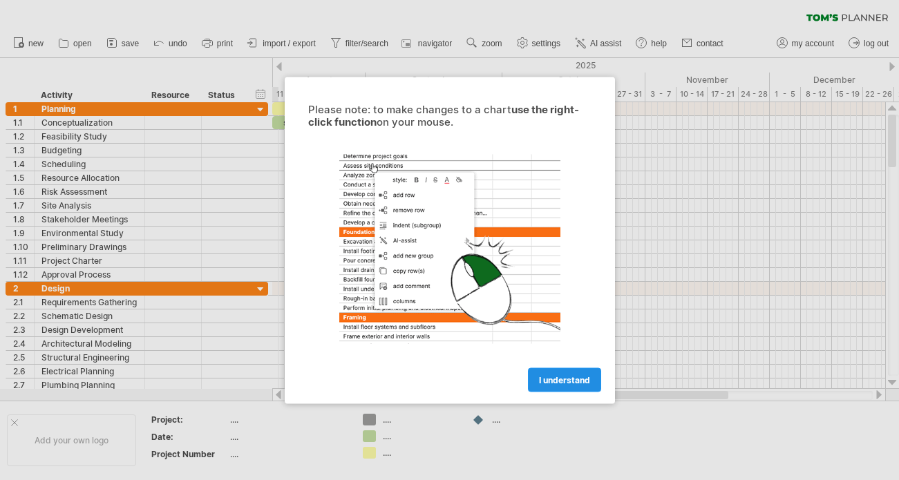
click at [576, 385] on link "I understand" at bounding box center [564, 380] width 73 height 24
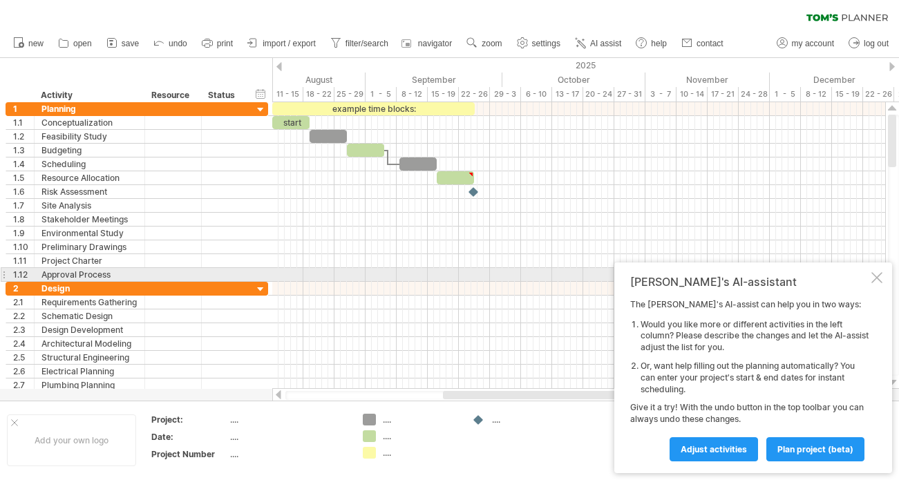
click at [877, 272] on div at bounding box center [877, 277] width 11 height 11
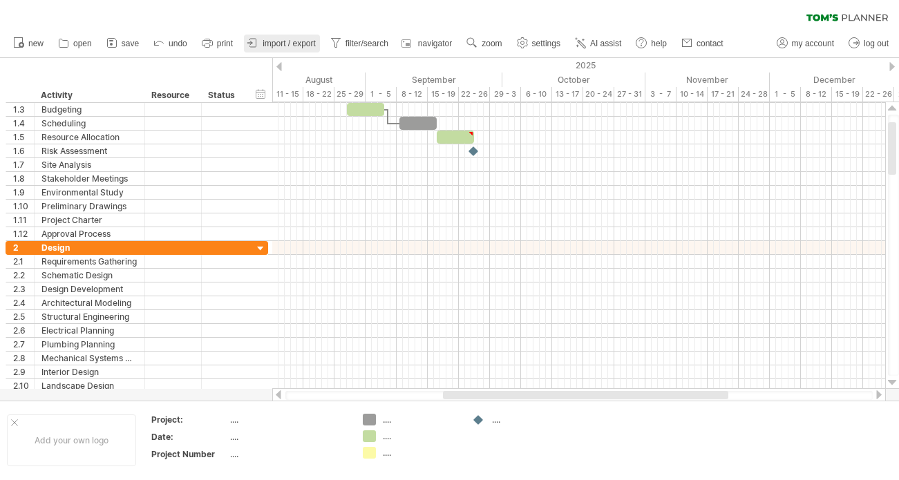
click at [254, 41] on icon at bounding box center [253, 43] width 14 height 14
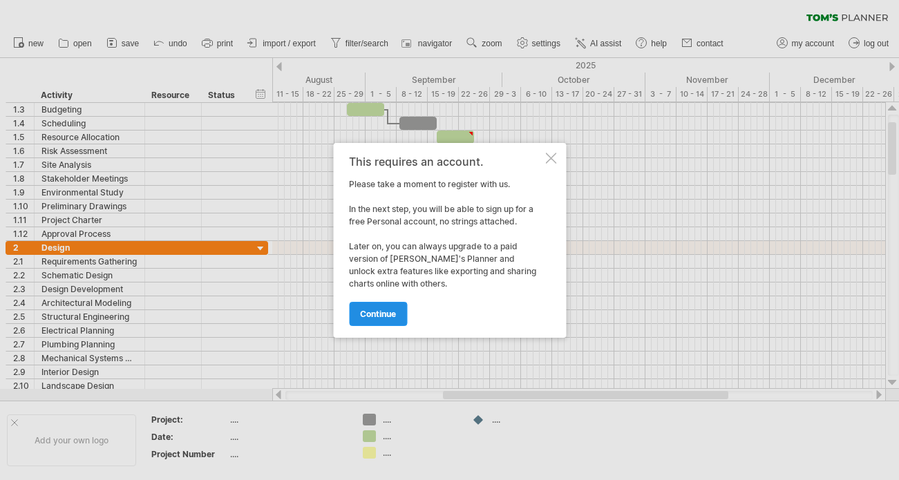
click at [397, 306] on link "continue" at bounding box center [378, 314] width 58 height 24
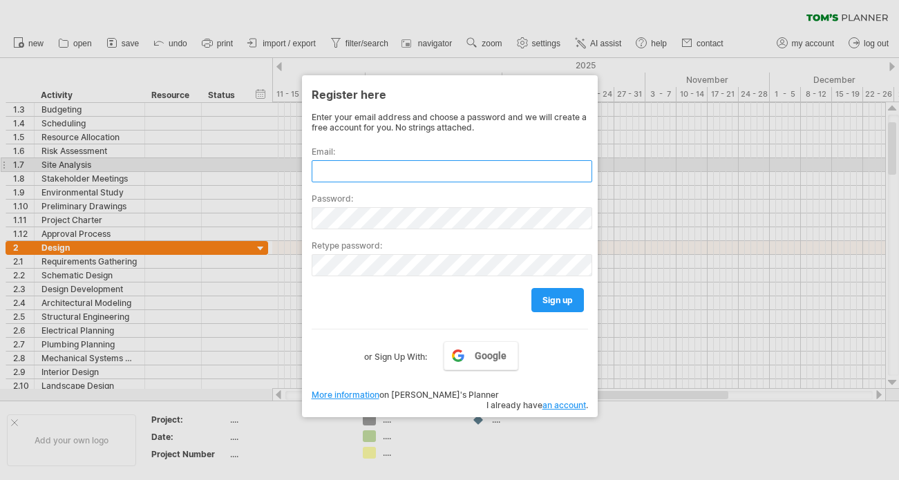
click at [402, 171] on input "text" at bounding box center [452, 171] width 281 height 22
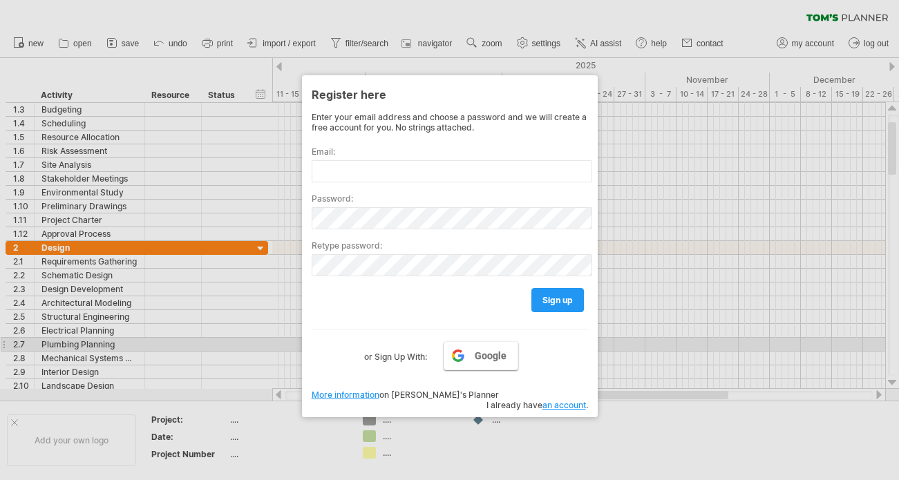
click at [489, 347] on link "Google" at bounding box center [481, 355] width 75 height 29
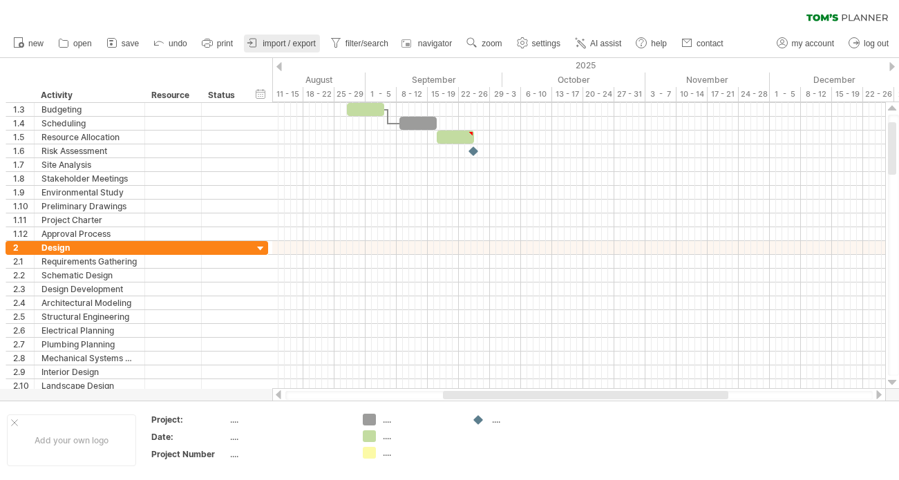
click at [258, 40] on icon at bounding box center [253, 43] width 14 height 14
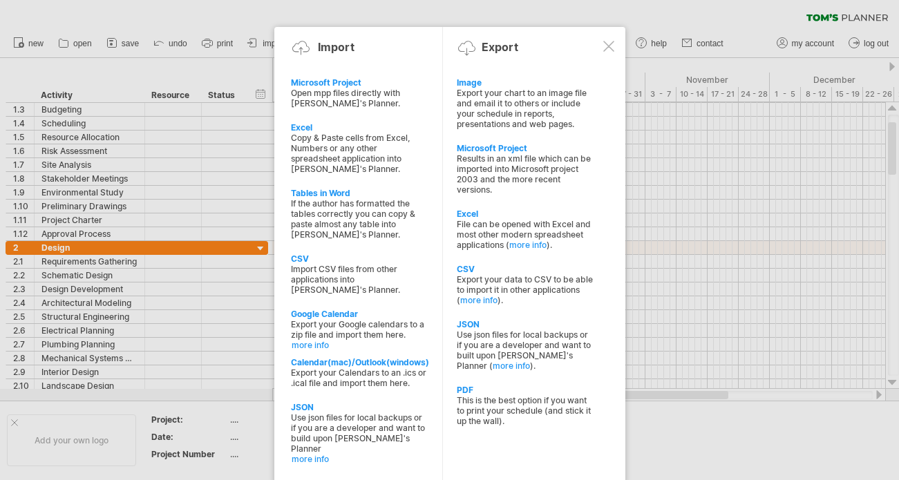
click at [610, 47] on div at bounding box center [608, 46] width 11 height 11
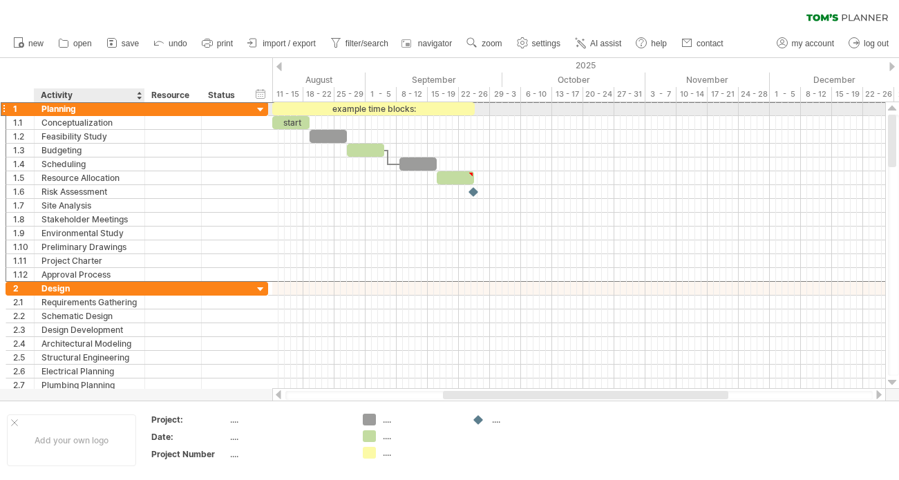
click at [66, 110] on div "Planning" at bounding box center [89, 108] width 96 height 13
click at [323, 77] on div "August" at bounding box center [300, 80] width 131 height 15
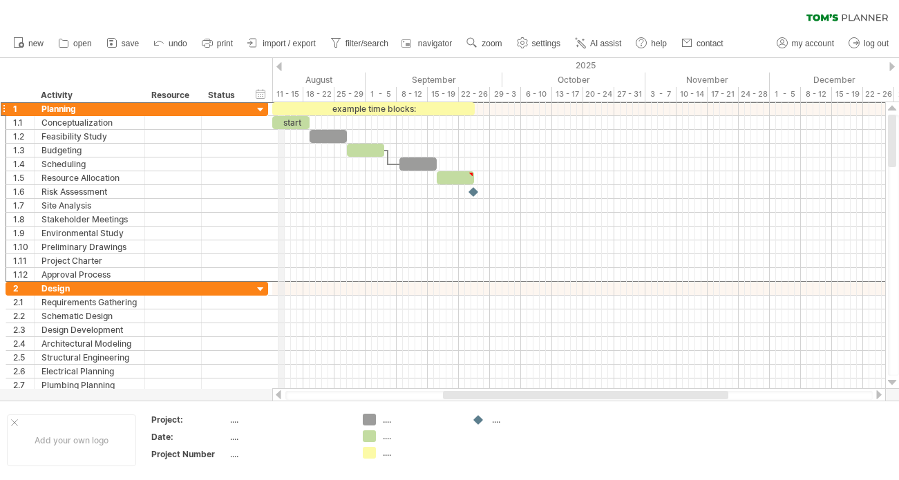
click at [282, 91] on div "11 - 15" at bounding box center [287, 94] width 31 height 15
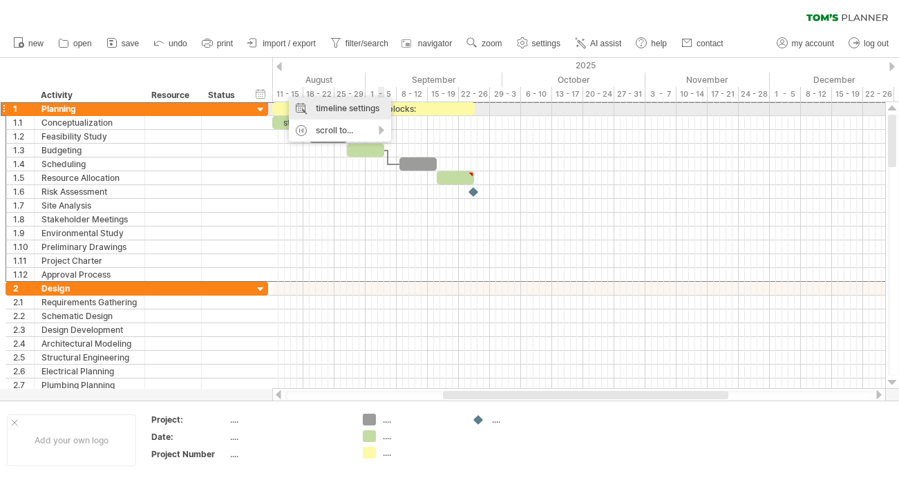
click at [374, 103] on div "timeline settings" at bounding box center [340, 108] width 102 height 22
select select "*"
select select "**"
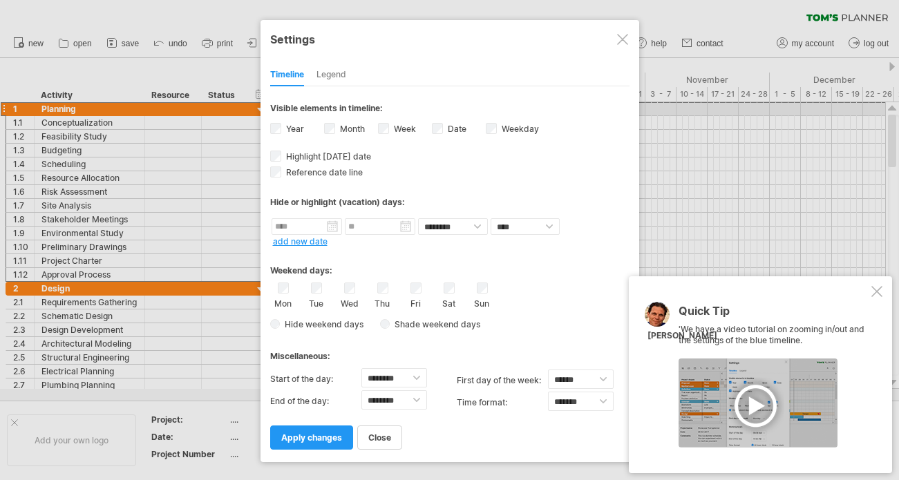
click at [879, 294] on div at bounding box center [877, 291] width 11 height 11
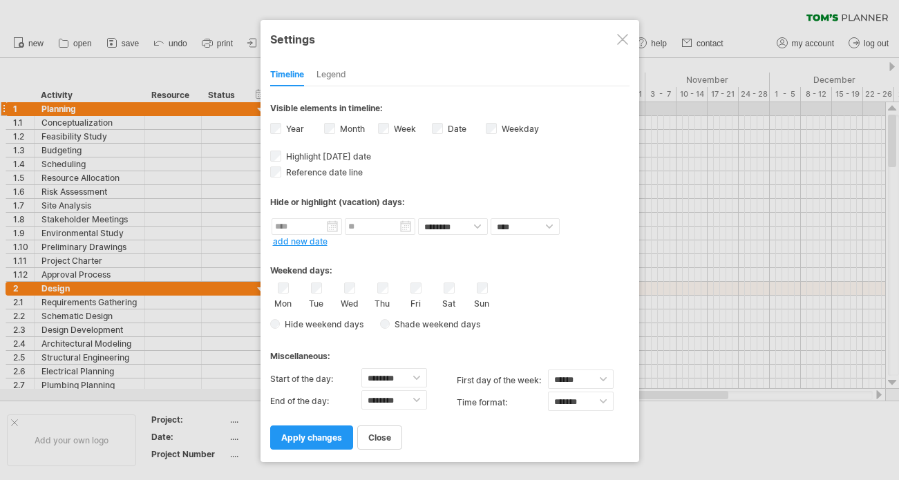
click at [334, 73] on div "Legend" at bounding box center [332, 75] width 30 height 22
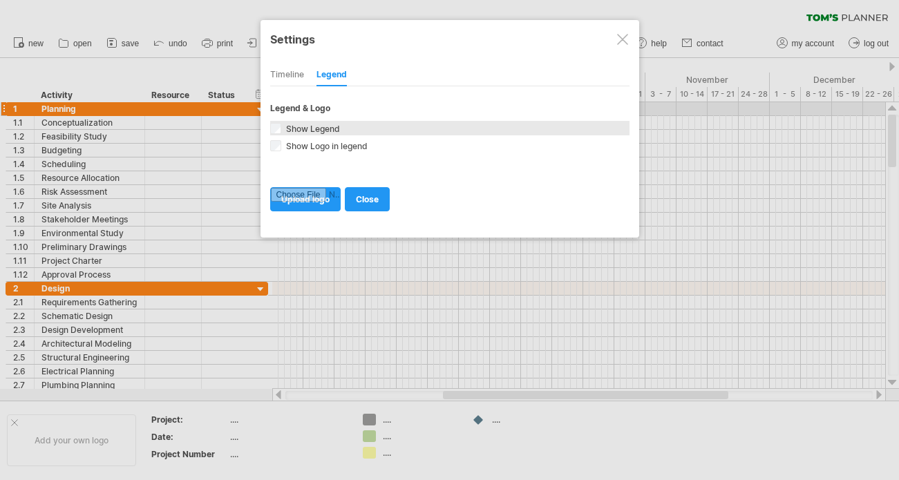
click at [305, 126] on span "Show Legend" at bounding box center [311, 129] width 57 height 10
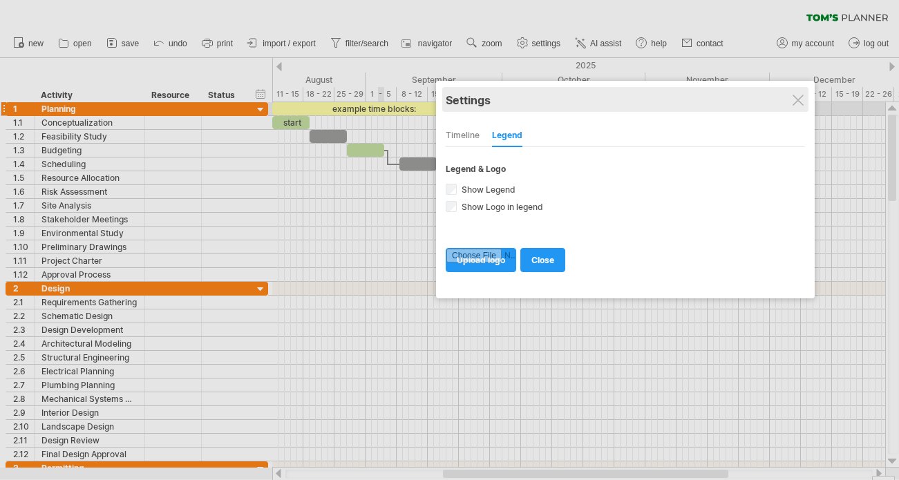
drag, startPoint x: 393, startPoint y: 37, endPoint x: 572, endPoint y: 97, distance: 188.9
click at [572, 97] on div "Settings" at bounding box center [625, 99] width 359 height 25
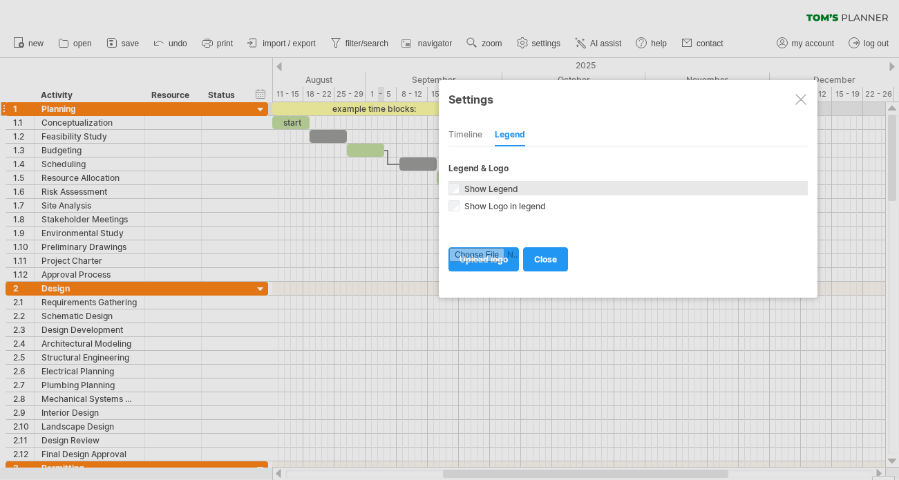
click at [480, 189] on span "Show Legend" at bounding box center [490, 189] width 57 height 10
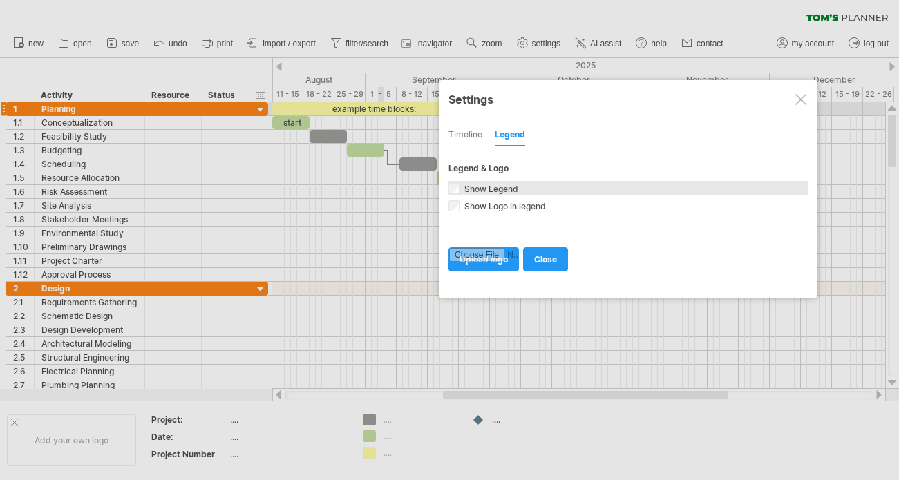
click at [480, 189] on span "Show Legend" at bounding box center [490, 189] width 57 height 10
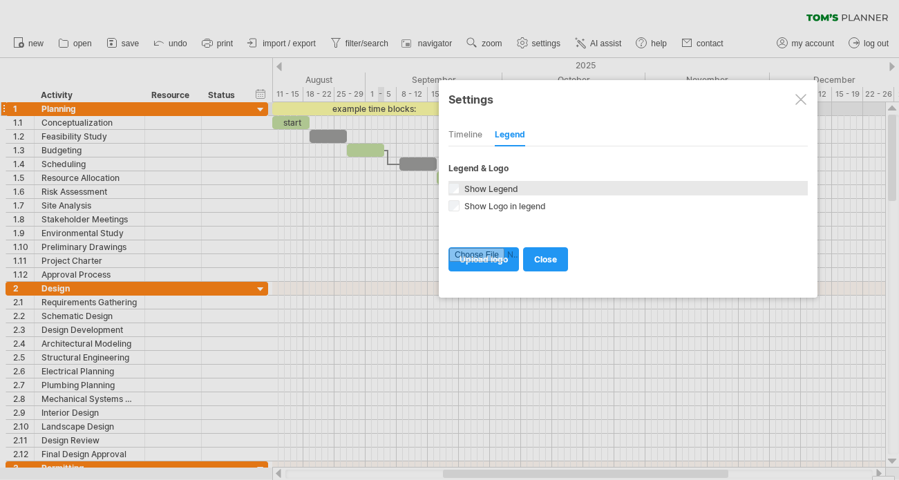
click at [480, 189] on span "Show Legend" at bounding box center [490, 189] width 57 height 10
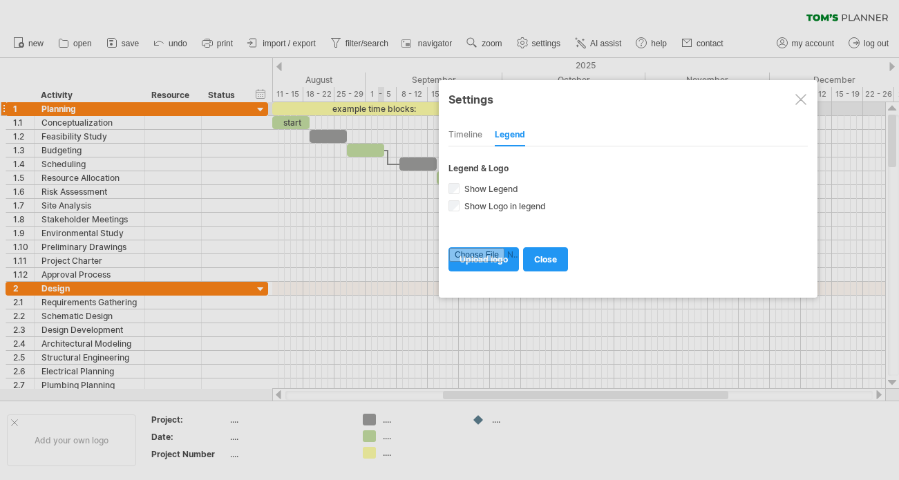
click at [470, 135] on div "Timeline" at bounding box center [466, 135] width 34 height 22
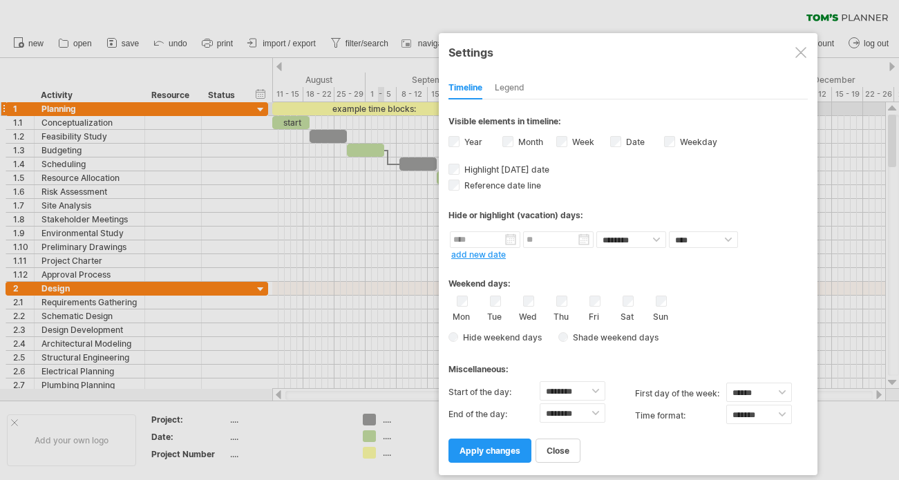
click at [625, 141] on label "Date visibility of date Currently there is not enough space horizontally to dis…" at bounding box center [633, 142] width 21 height 10
click at [476, 446] on span "apply changes" at bounding box center [490, 451] width 61 height 10
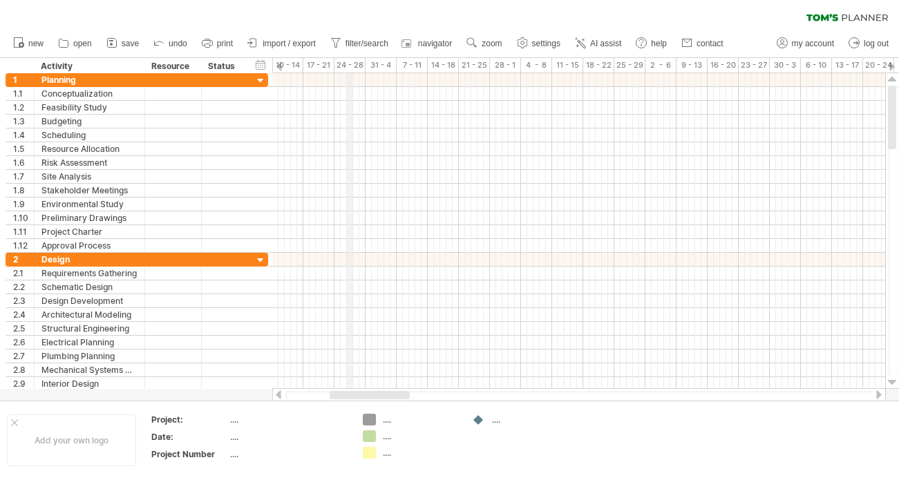
click at [350, 64] on div "24 - 28" at bounding box center [350, 65] width 31 height 15
click at [393, 68] on div "31 - 4" at bounding box center [381, 65] width 31 height 15
click at [409, 439] on div "...." at bounding box center [420, 437] width 75 height 12
click at [409, 439] on input "text" at bounding box center [417, 437] width 68 height 12
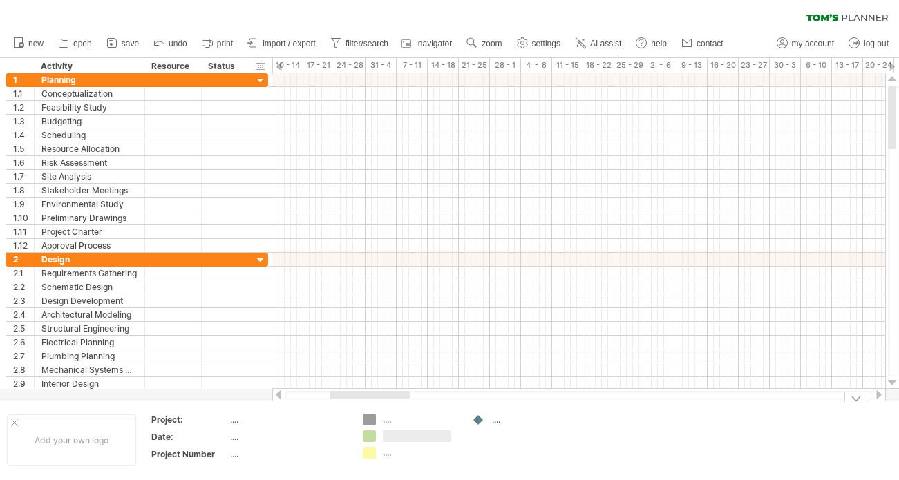
click at [409, 439] on input "text" at bounding box center [417, 437] width 68 height 12
click at [854, 397] on div at bounding box center [856, 397] width 23 height 10
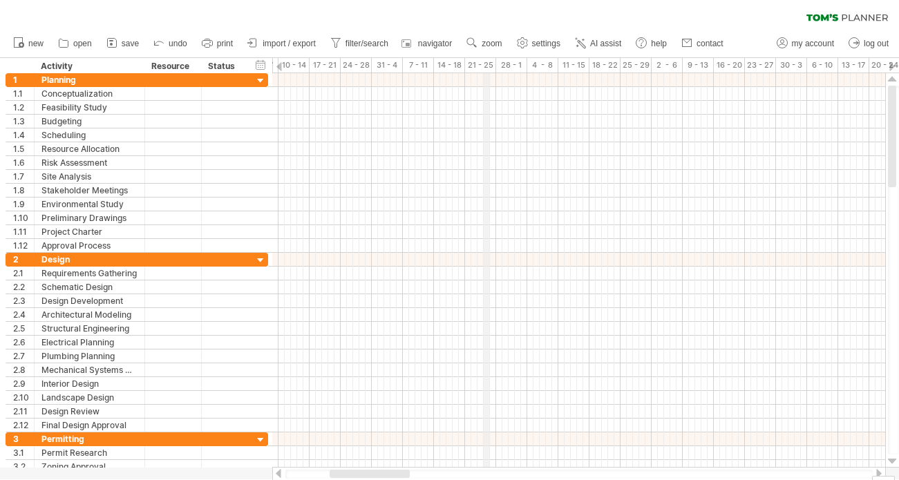
click at [487, 62] on div "21 - 25" at bounding box center [480, 65] width 31 height 15
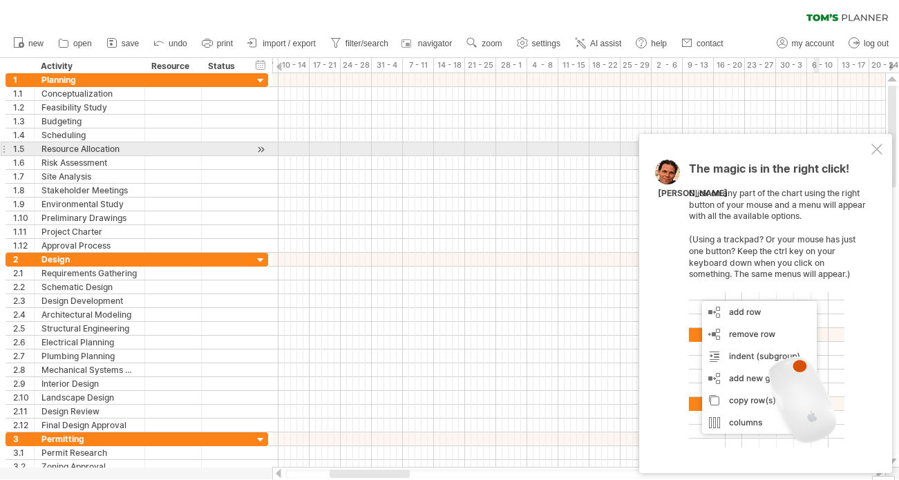
click at [876, 155] on div "The magic is in the right click! Click on any part of the chart using the right…" at bounding box center [765, 303] width 253 height 339
click at [877, 149] on div at bounding box center [877, 149] width 11 height 11
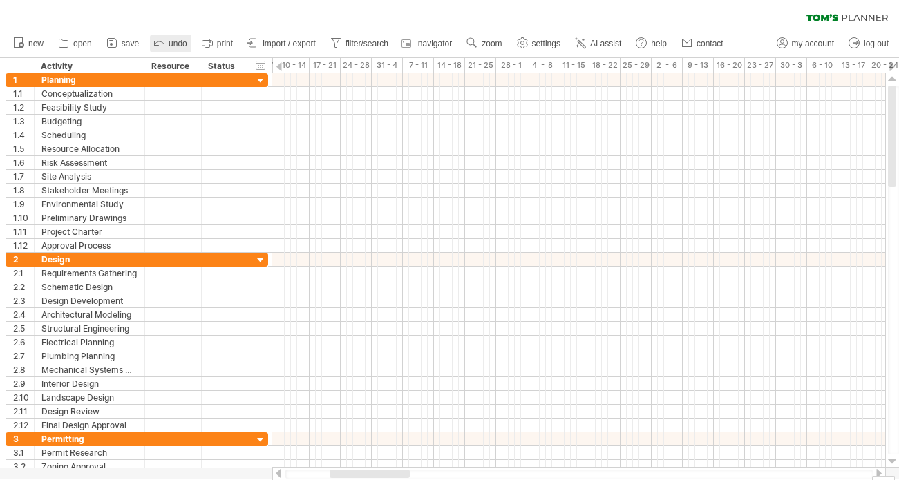
click at [163, 40] on icon at bounding box center [159, 42] width 14 height 14
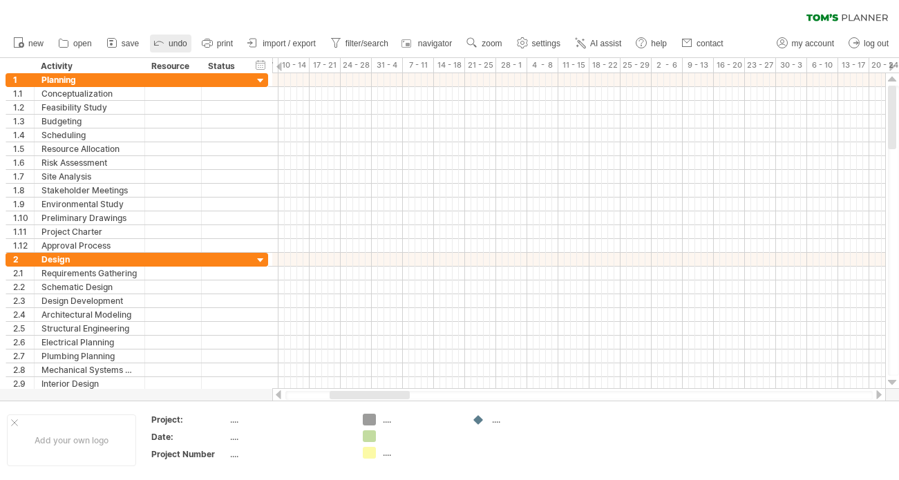
click at [163, 40] on icon at bounding box center [159, 42] width 14 height 14
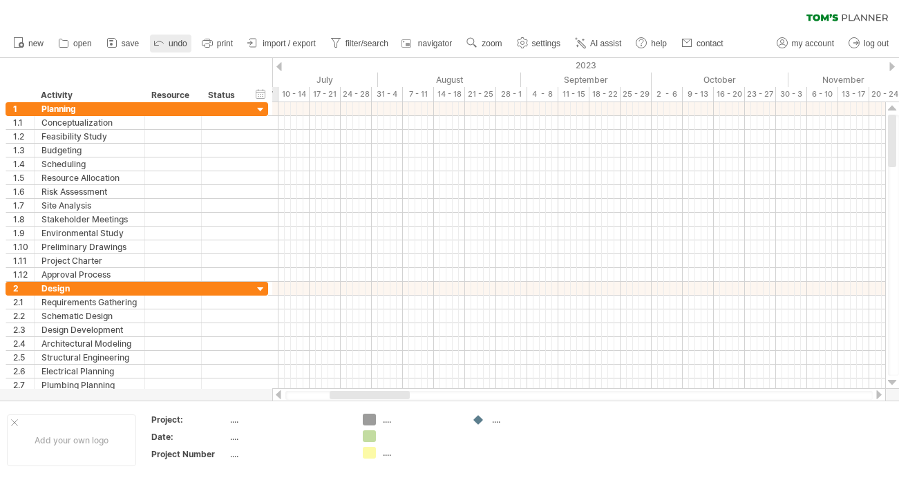
click at [165, 41] on icon at bounding box center [159, 42] width 14 height 14
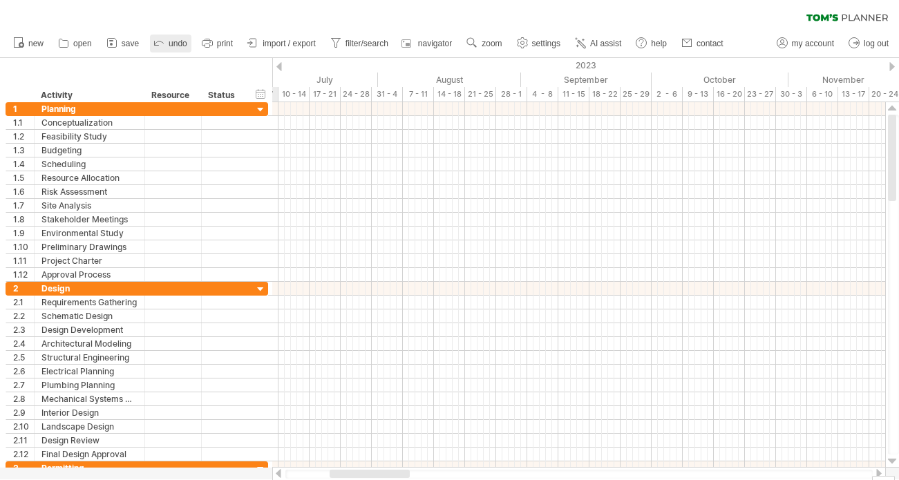
click at [165, 41] on icon at bounding box center [159, 42] width 14 height 14
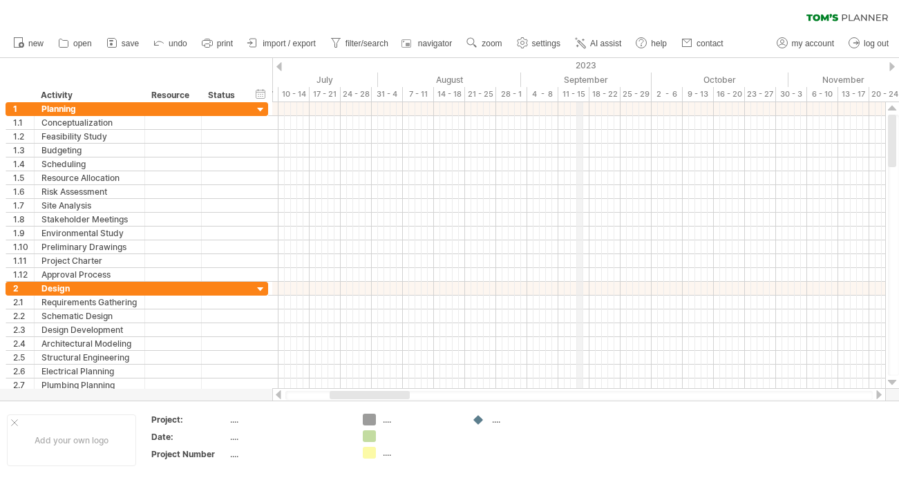
click at [583, 79] on div "September" at bounding box center [586, 80] width 131 height 15
click at [592, 68] on div "2023" at bounding box center [247, 65] width 1617 height 15
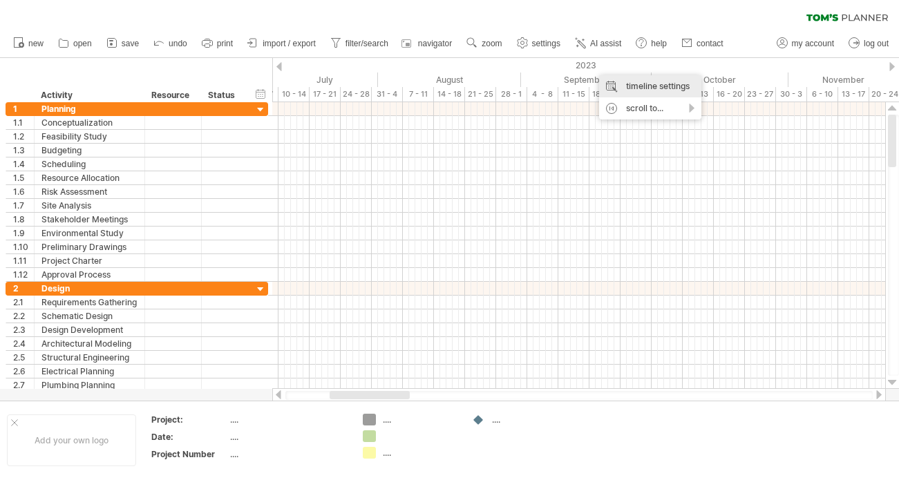
click at [633, 87] on div "timeline settings" at bounding box center [650, 86] width 102 height 22
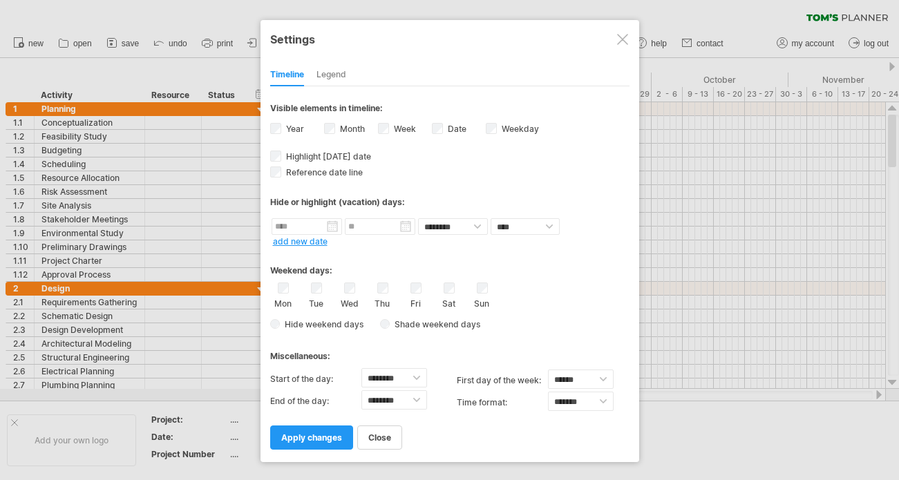
click at [391, 121] on div "Week visibility of weeknumbers Currently there is not enough space horizontally…" at bounding box center [405, 130] width 54 height 19
click at [390, 127] on div "Week visibility of weeknumbers Currently there is not enough space horizontally…" at bounding box center [405, 130] width 54 height 19
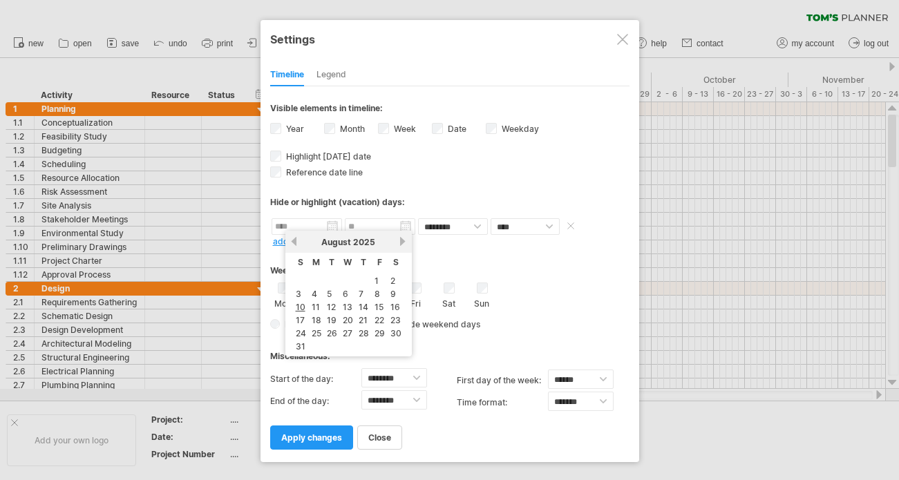
click at [326, 227] on input "text" at bounding box center [307, 226] width 71 height 17
click at [402, 241] on link "next" at bounding box center [403, 241] width 10 height 10
click at [367, 236] on div "previous next [DATE]" at bounding box center [348, 242] width 126 height 22
click at [368, 239] on span "2025" at bounding box center [372, 242] width 22 height 10
click at [401, 245] on link "next" at bounding box center [403, 241] width 10 height 10
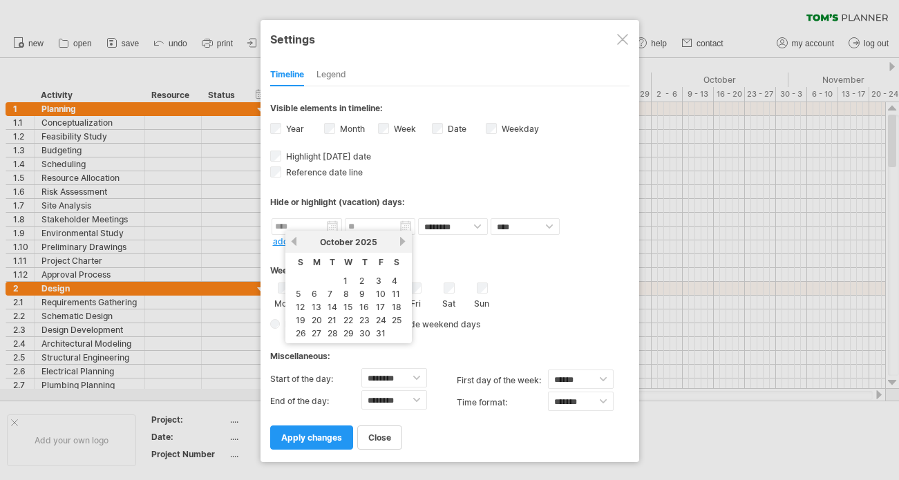
click at [401, 245] on link "next" at bounding box center [403, 241] width 10 height 10
click at [401, 245] on link "next" at bounding box center [402, 241] width 10 height 10
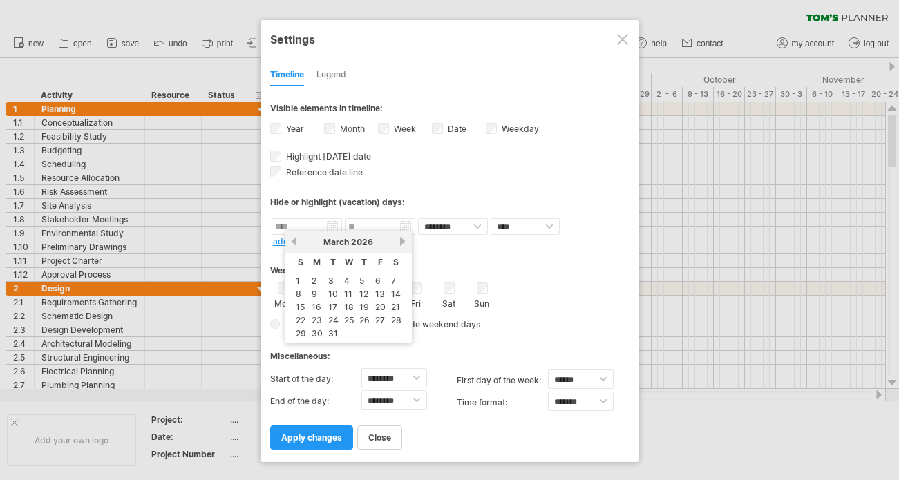
click at [401, 245] on link "next" at bounding box center [403, 241] width 10 height 10
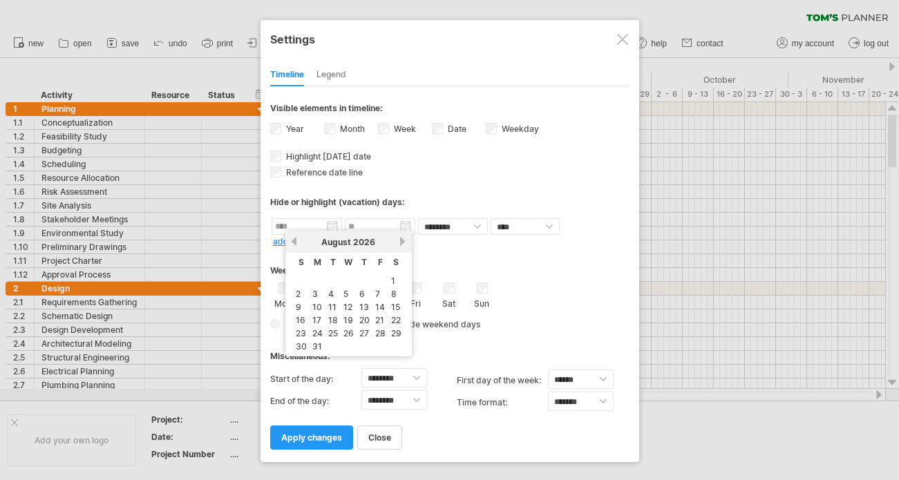
click at [402, 245] on link "next" at bounding box center [403, 241] width 10 height 10
click at [328, 279] on link "1" at bounding box center [329, 280] width 7 height 13
type input "********"
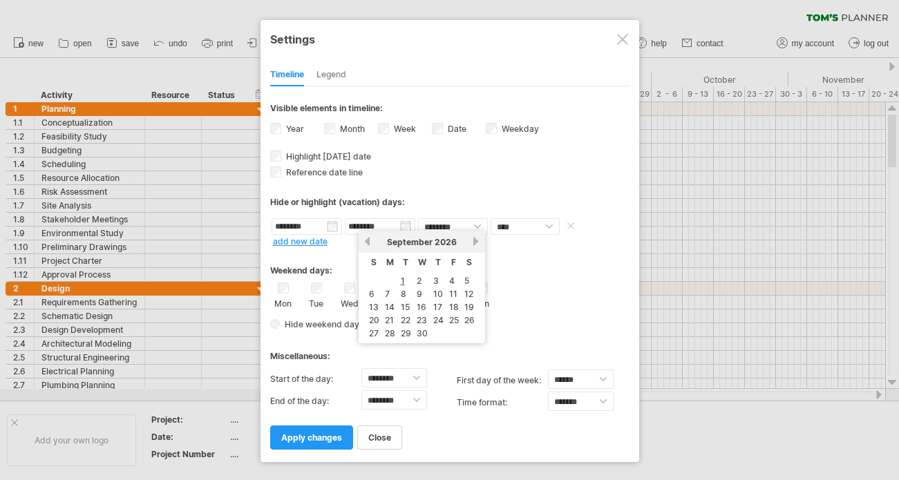
click at [406, 225] on input "********" at bounding box center [380, 226] width 71 height 17
click at [397, 227] on input "********" at bounding box center [380, 226] width 71 height 17
click at [457, 236] on div "previous next [DATE]" at bounding box center [422, 242] width 126 height 22
click at [449, 241] on span "2026" at bounding box center [446, 242] width 22 height 10
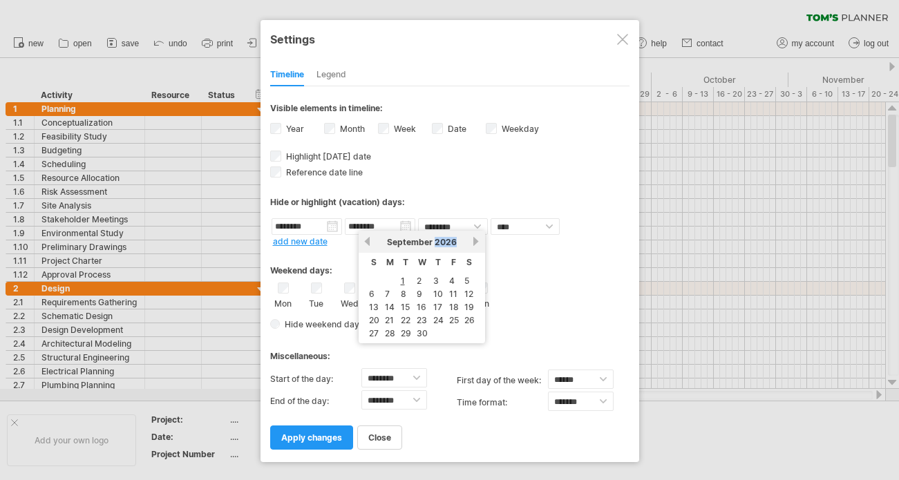
click at [449, 241] on span "2026" at bounding box center [446, 242] width 22 height 10
click at [528, 258] on div "Weekend days:" at bounding box center [449, 265] width 359 height 27
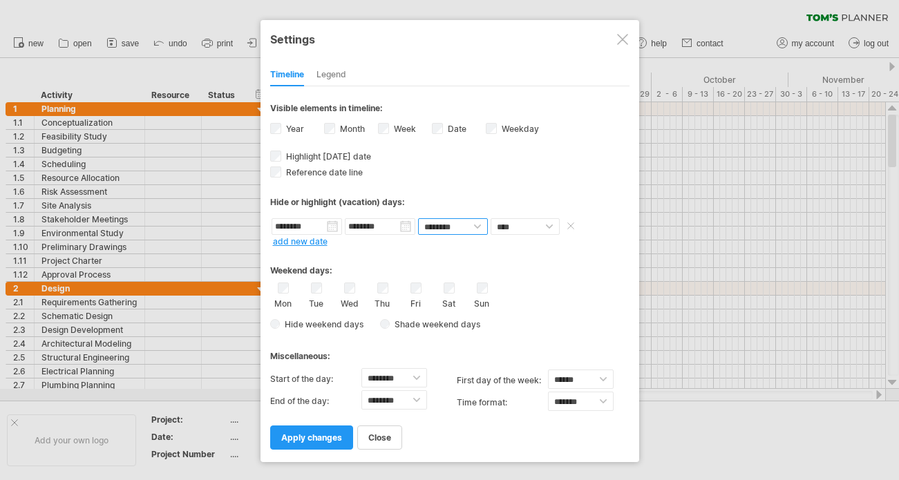
click at [482, 229] on select "******** ********" at bounding box center [453, 226] width 70 height 17
click at [535, 227] on select "**** *****" at bounding box center [525, 226] width 69 height 17
click at [477, 215] on div "**********" at bounding box center [449, 267] width 359 height 363
click at [477, 220] on select "******** ********" at bounding box center [453, 226] width 70 height 17
select select "*"
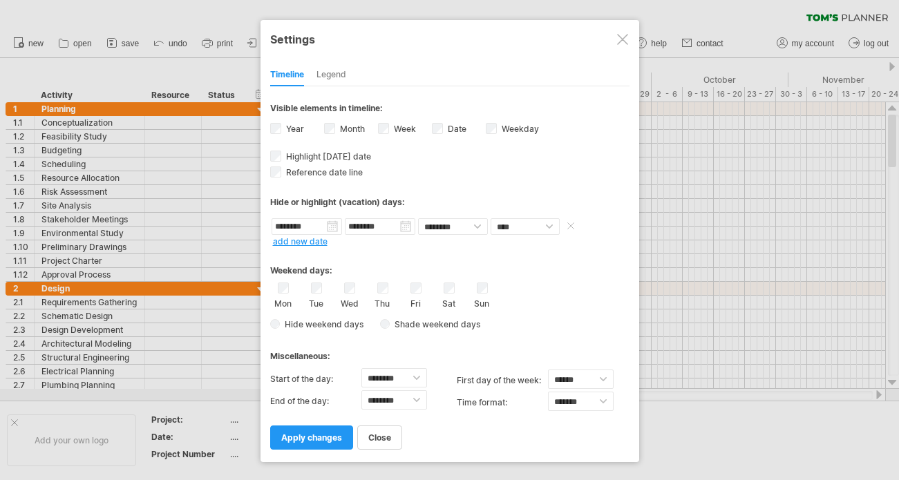
click at [406, 227] on input "********" at bounding box center [380, 226] width 71 height 17
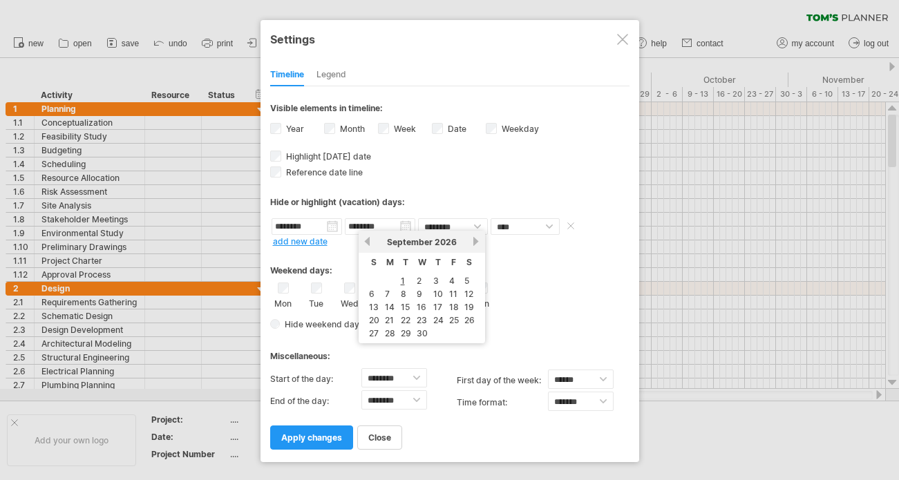
click at [406, 227] on input "********" at bounding box center [380, 226] width 71 height 17
click at [474, 247] on div "previous next [DATE]" at bounding box center [422, 242] width 126 height 22
click at [476, 244] on link "next" at bounding box center [476, 241] width 10 height 10
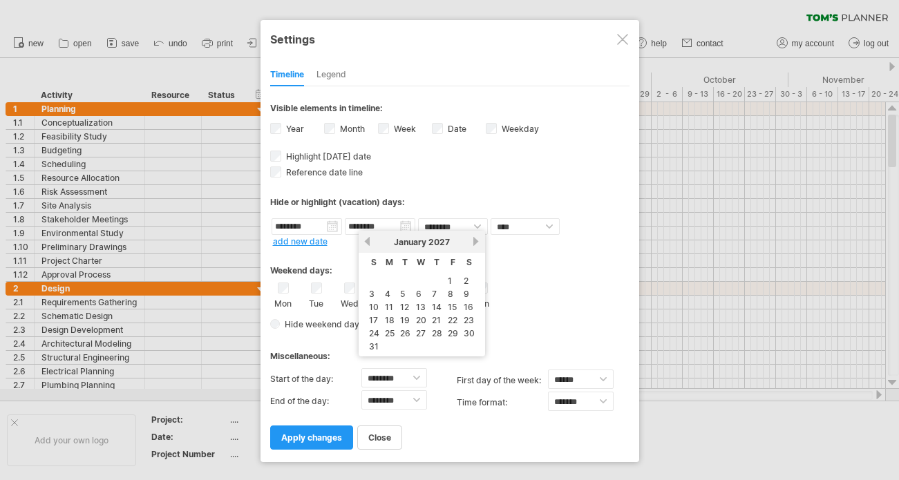
click at [476, 244] on link "next" at bounding box center [476, 241] width 10 height 10
click at [476, 244] on link "next" at bounding box center [475, 241] width 10 height 10
click at [476, 244] on link "next" at bounding box center [476, 241] width 10 height 10
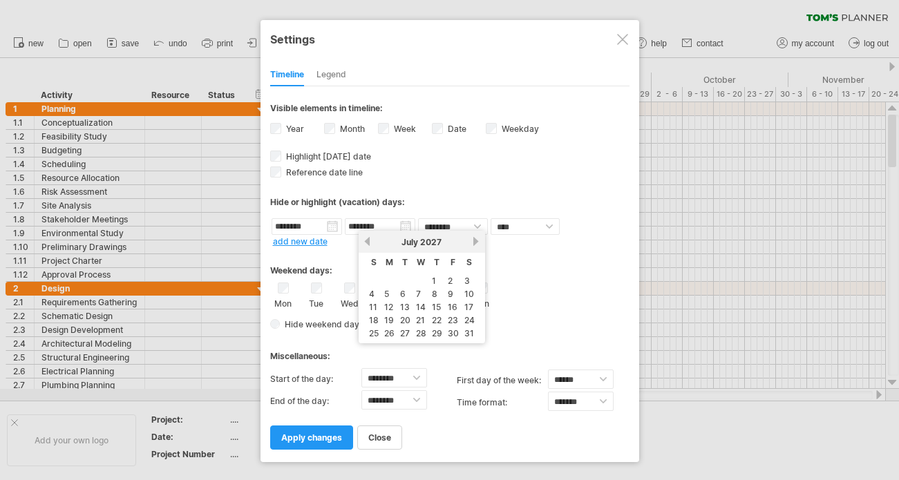
click at [476, 244] on link "next" at bounding box center [476, 241] width 10 height 10
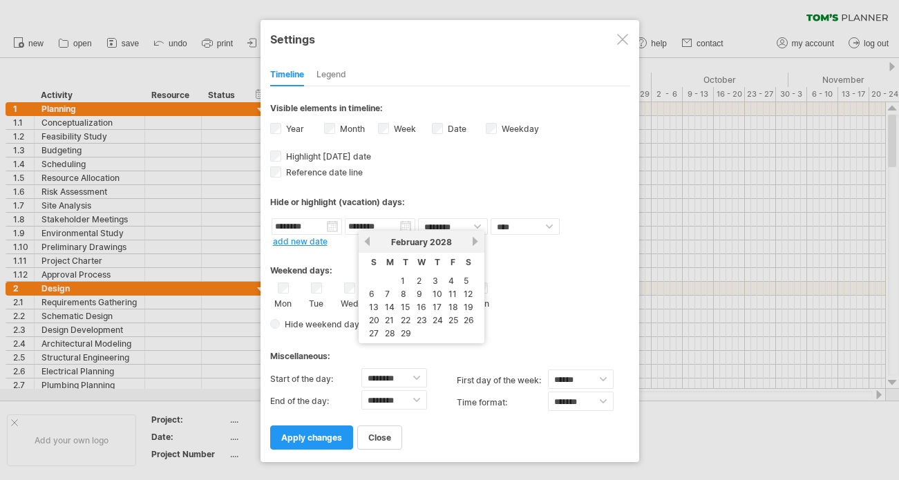
click at [476, 244] on link "next" at bounding box center [476, 241] width 10 height 10
click at [433, 276] on link "1" at bounding box center [434, 280] width 7 height 13
type input "********"
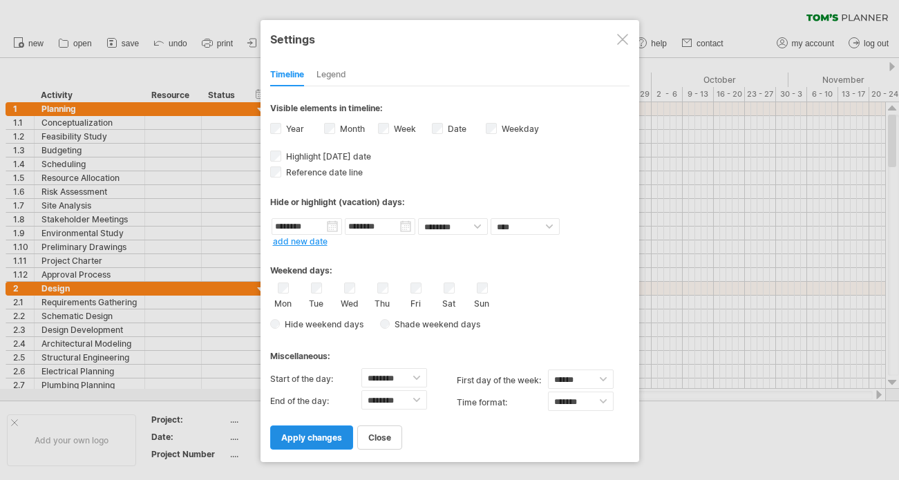
click at [305, 436] on span "apply changes" at bounding box center [311, 438] width 61 height 10
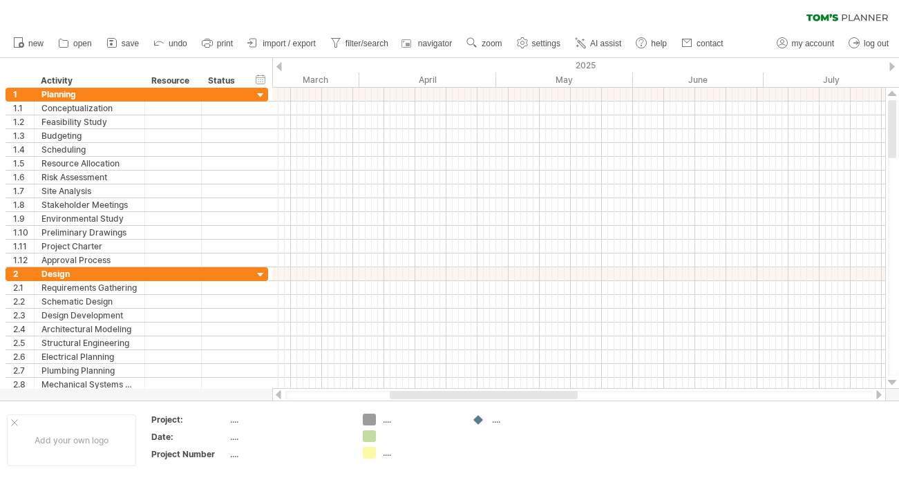
click at [585, 57] on ul "new open" at bounding box center [367, 43] width 723 height 29
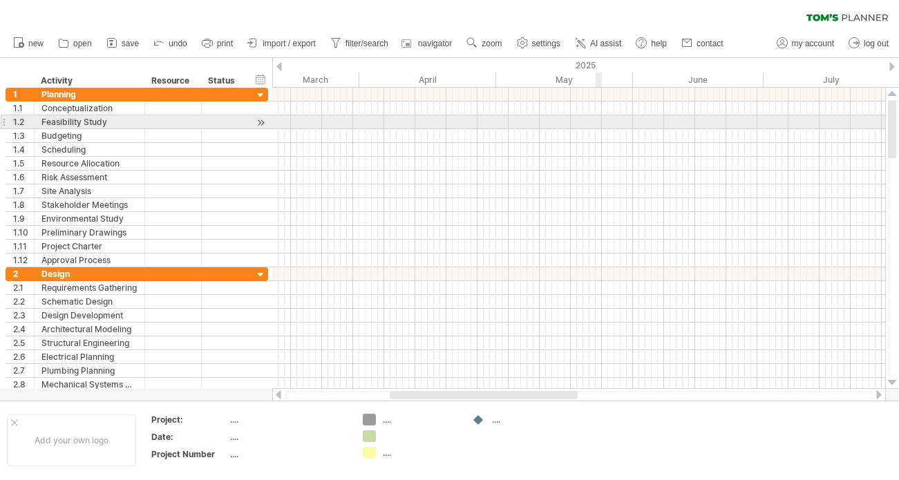
drag, startPoint x: 597, startPoint y: 104, endPoint x: 596, endPoint y: 125, distance: 21.4
click at [596, 125] on div at bounding box center [578, 178] width 613 height 180
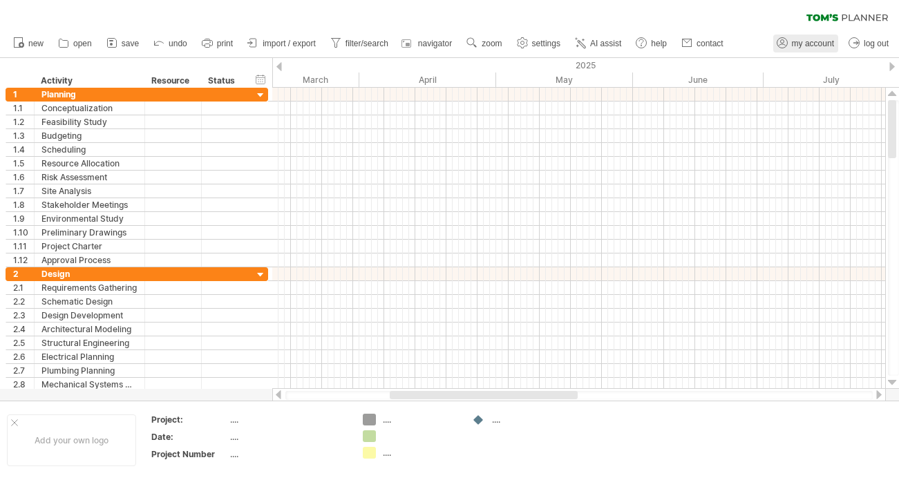
click at [811, 36] on link "my account" at bounding box center [805, 44] width 65 height 18
type input "**********"
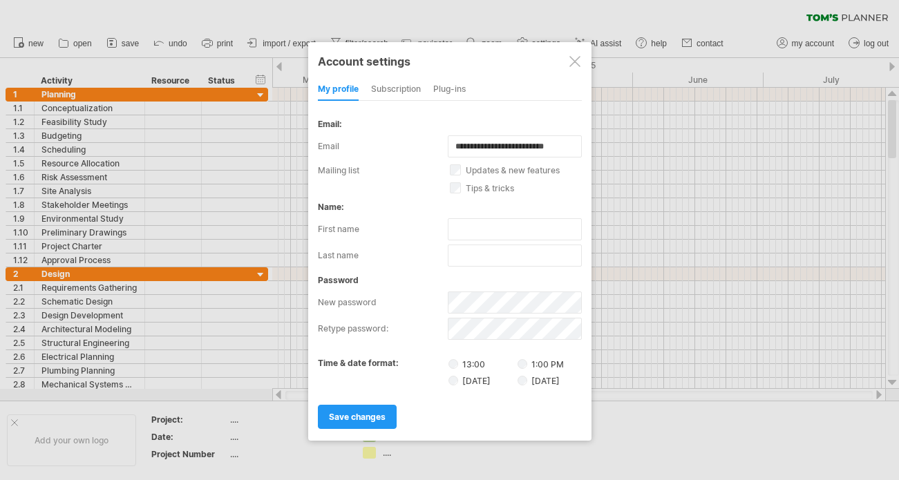
click at [576, 58] on div at bounding box center [575, 61] width 11 height 11
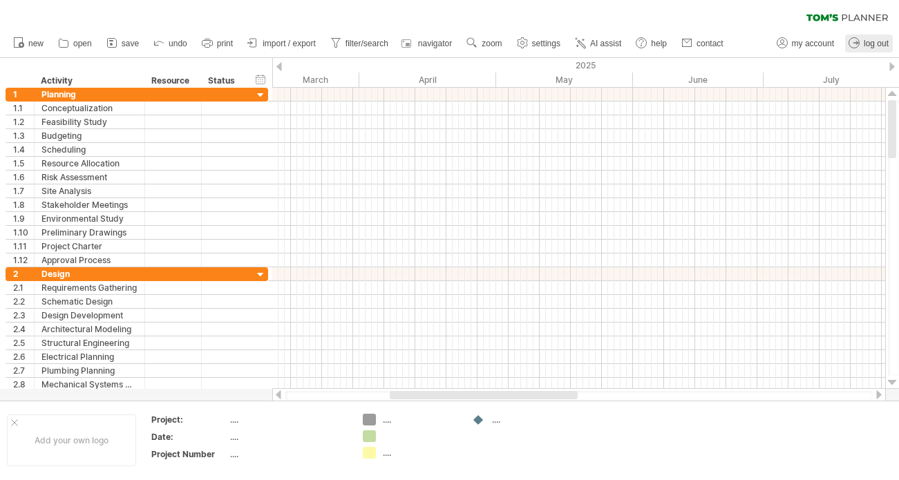
click at [865, 45] on span "log out" at bounding box center [876, 44] width 25 height 10
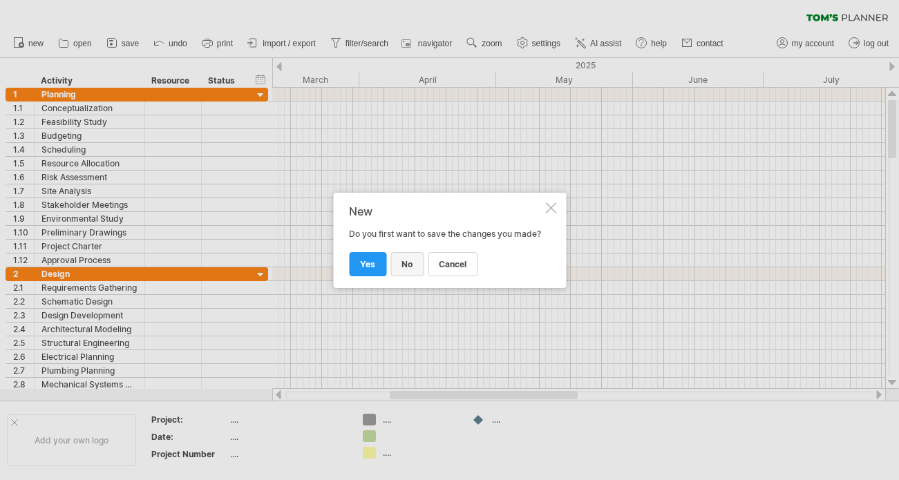
click at [415, 270] on link "no" at bounding box center [407, 264] width 33 height 24
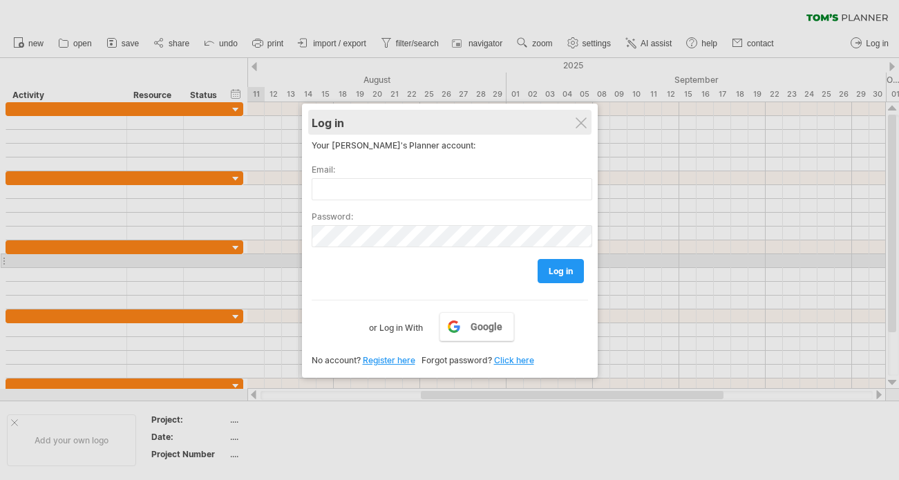
click at [579, 115] on div "Log in" at bounding box center [450, 122] width 276 height 25
click at [573, 118] on div "Log in" at bounding box center [449, 122] width 276 height 25
click at [580, 118] on div at bounding box center [580, 123] width 11 height 11
